Goal: Task Accomplishment & Management: Use online tool/utility

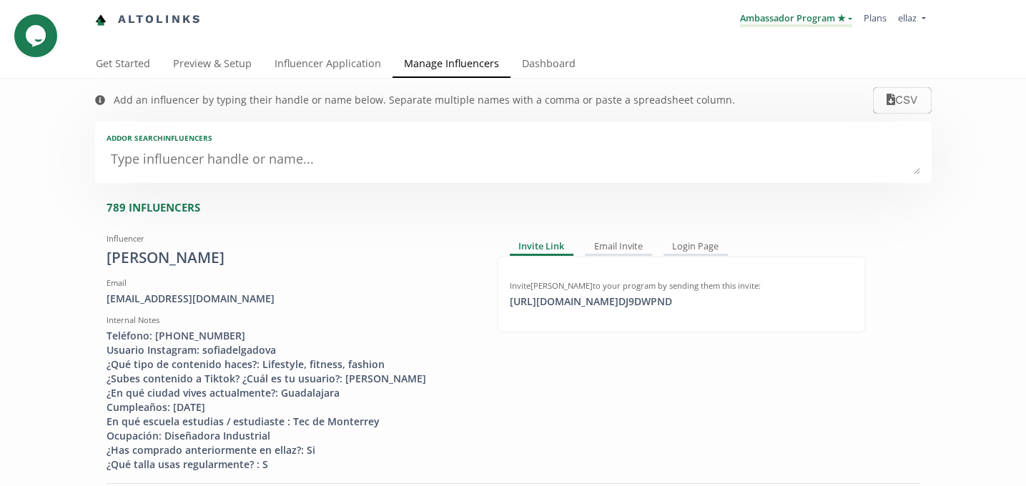
click at [789, 18] on link "Ambassador Program ★" at bounding box center [796, 19] width 112 height 16
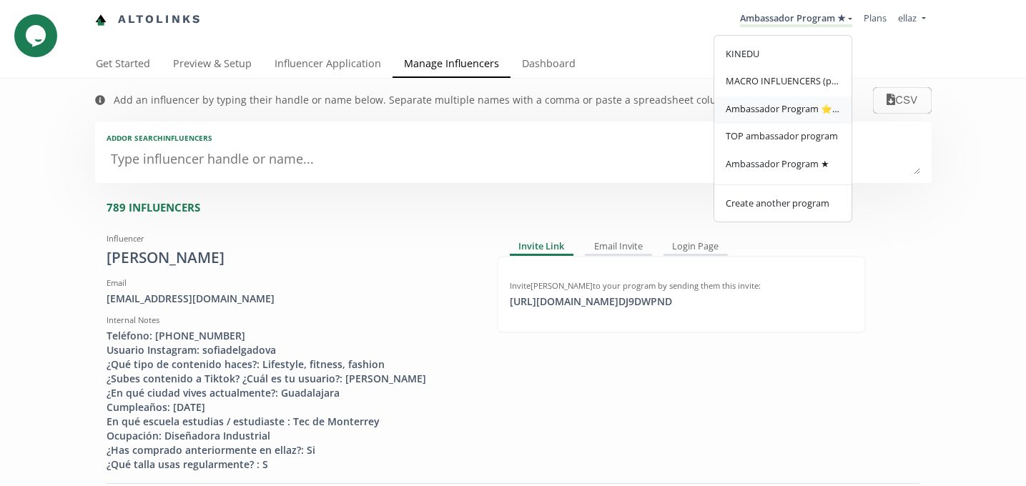
click at [767, 114] on span "Ambassador Program ⭐️⭐️" at bounding box center [783, 108] width 114 height 13
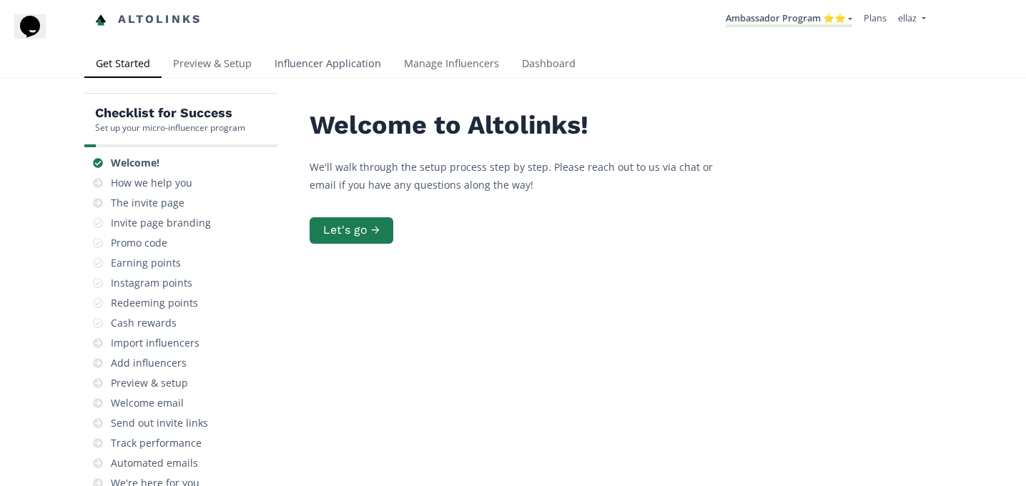
click at [358, 67] on link "Influencer Application" at bounding box center [327, 65] width 129 height 29
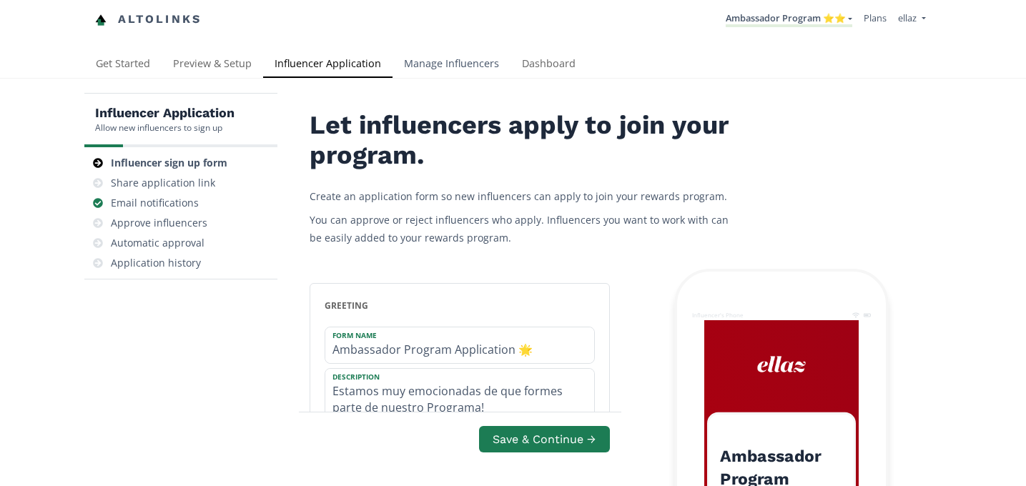
click at [429, 60] on link "Manage Influencers" at bounding box center [452, 65] width 118 height 29
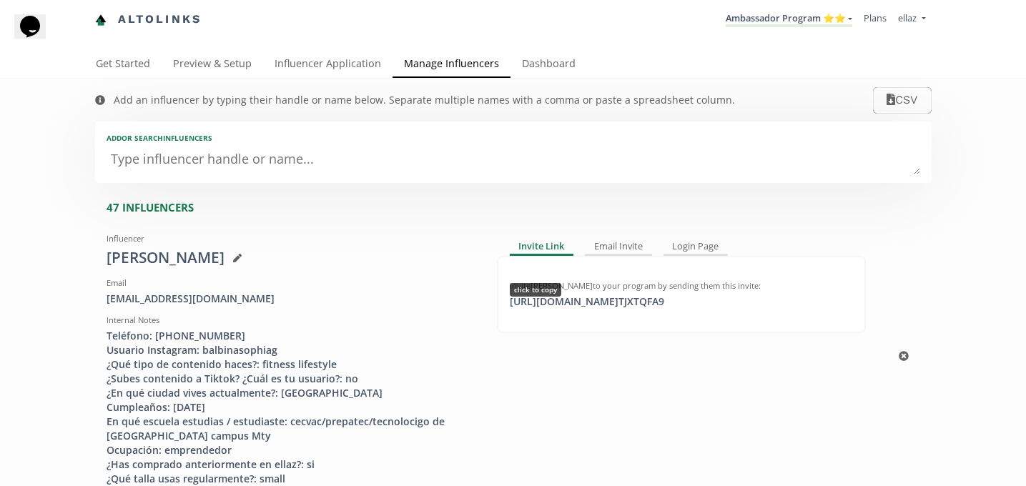
click at [642, 298] on div "https://app.altolinks.com/invite/ TJXTQFA9 click to copy" at bounding box center [587, 302] width 172 height 14
